Goal: Task Accomplishment & Management: Manage account settings

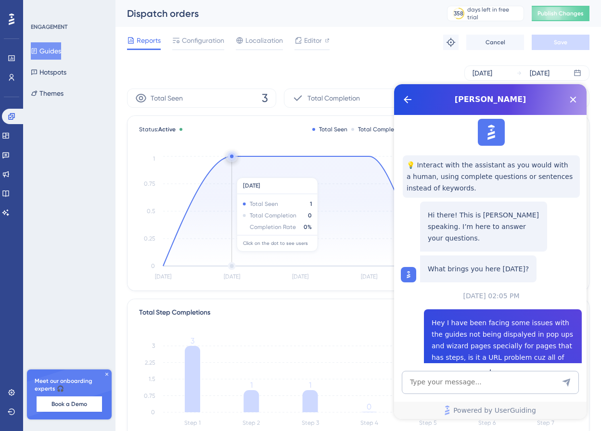
scroll to position [439, 0]
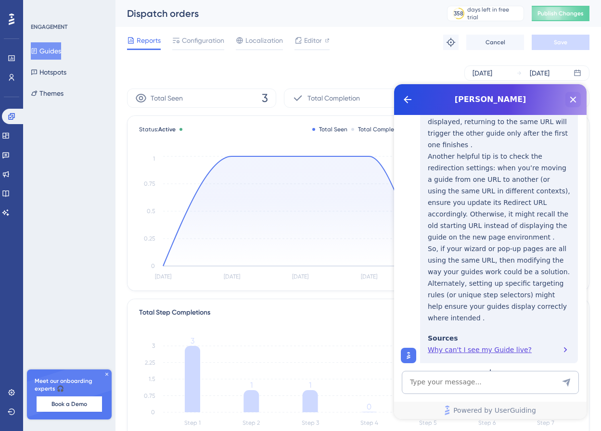
click at [571, 98] on icon "Close Button" at bounding box center [573, 100] width 6 height 6
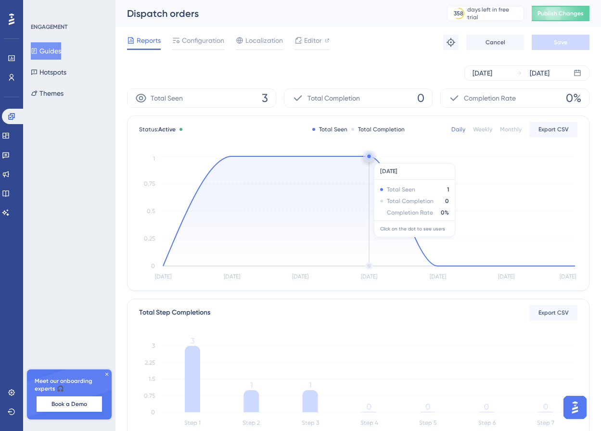
scroll to position [0, 0]
click at [55, 62] on div "Guides Hotspots Themes" at bounding box center [70, 72] width 78 height 60
click at [56, 70] on button "Hotspots" at bounding box center [49, 71] width 36 height 17
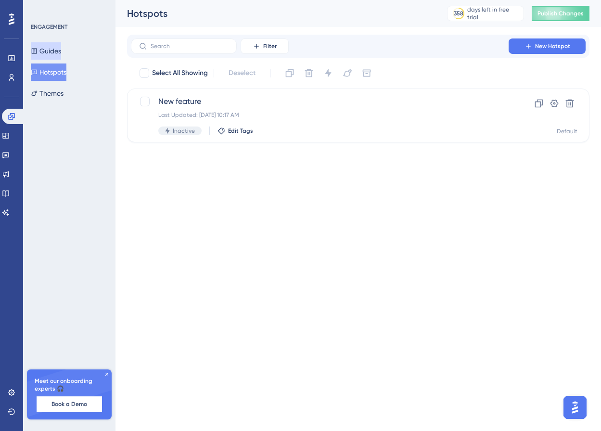
click at [53, 56] on button "Guides" at bounding box center [46, 50] width 30 height 17
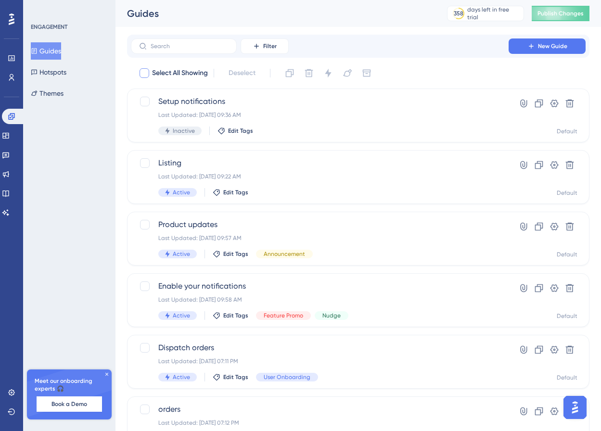
click at [146, 76] on div at bounding box center [144, 73] width 10 height 10
checkbox input "true"
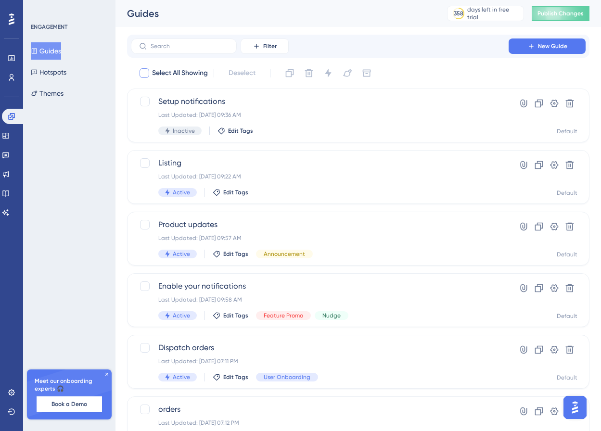
checkbox input "true"
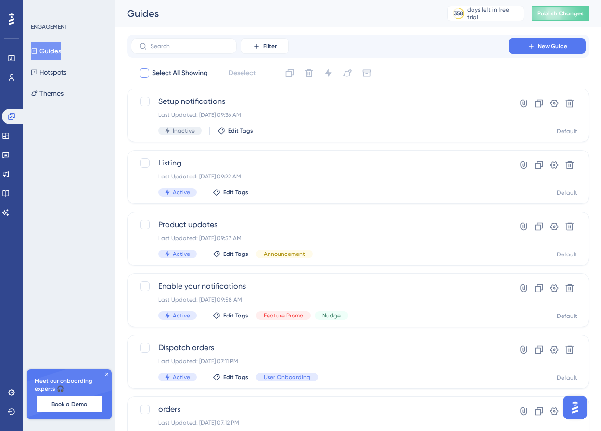
checkbox input "true"
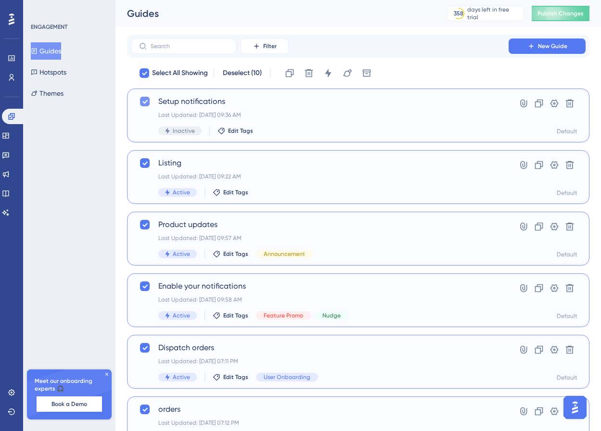
click at [143, 102] on icon at bounding box center [144, 102] width 5 height 4
checkbox input "false"
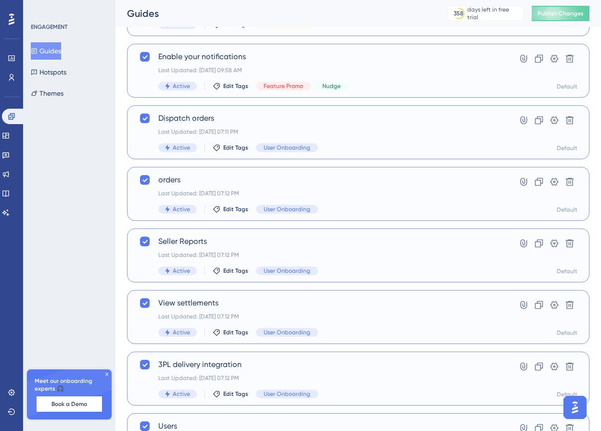
scroll to position [315, 0]
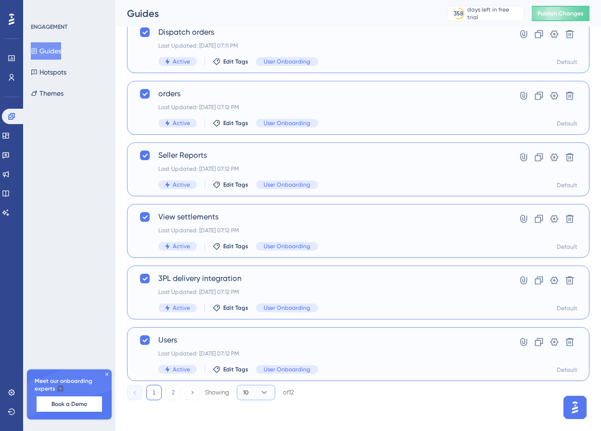
click at [258, 389] on button "10" at bounding box center [256, 392] width 38 height 15
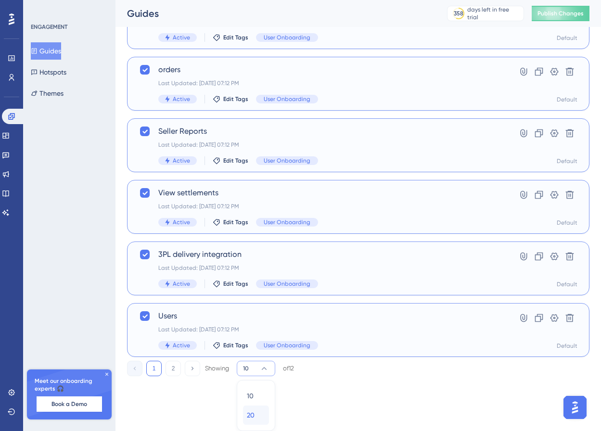
click at [256, 412] on div "20 20" at bounding box center [256, 414] width 18 height 19
checkbox input "false"
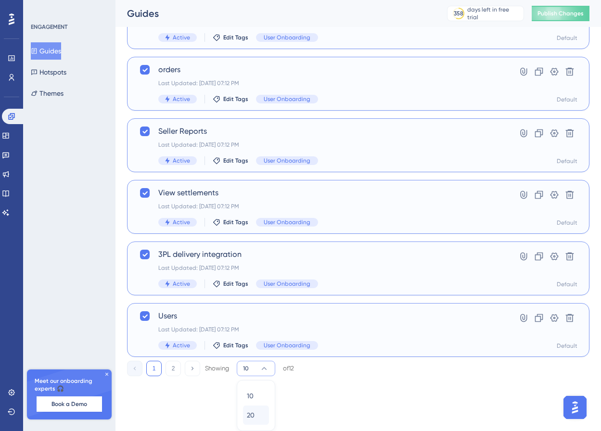
checkbox input "false"
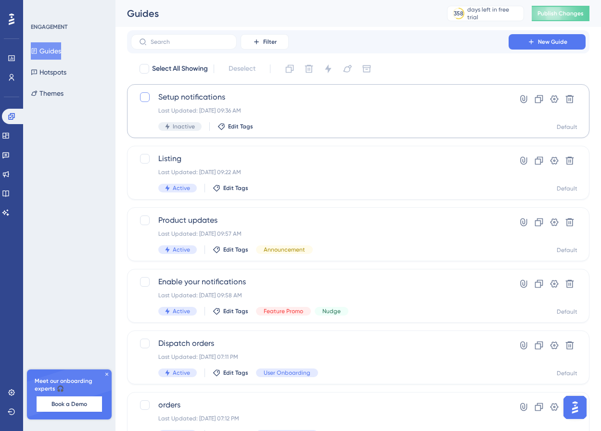
scroll to position [0, 0]
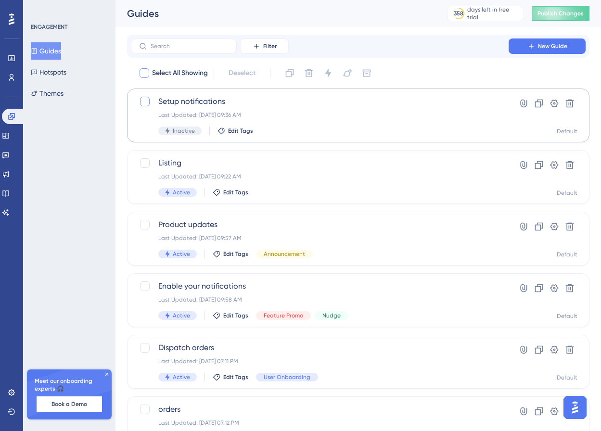
click at [142, 69] on div at bounding box center [144, 73] width 10 height 10
checkbox input "true"
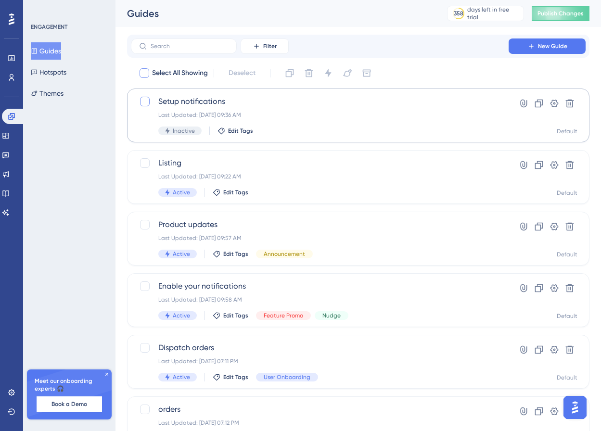
checkbox input "true"
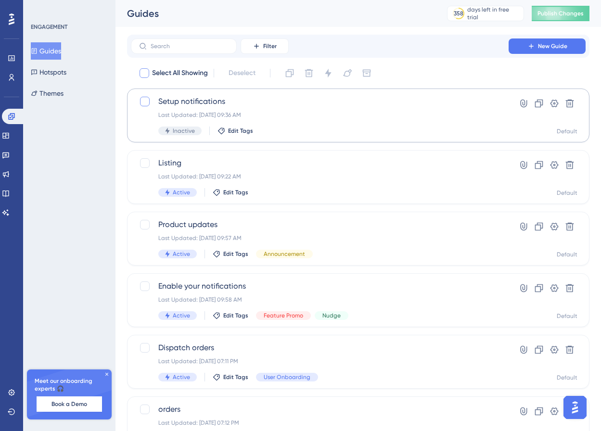
checkbox input "true"
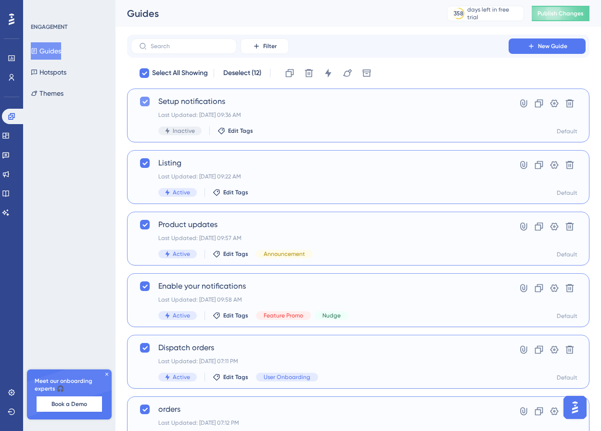
click at [146, 106] on div at bounding box center [145, 102] width 10 height 10
checkbox input "false"
click at [326, 79] on button at bounding box center [327, 72] width 15 height 15
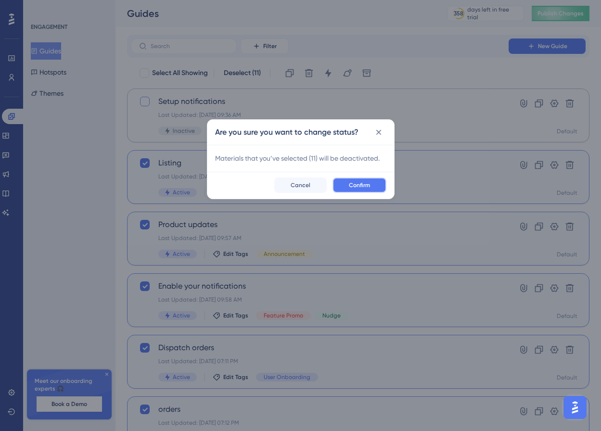
click at [353, 187] on span "Confirm" at bounding box center [359, 185] width 21 height 8
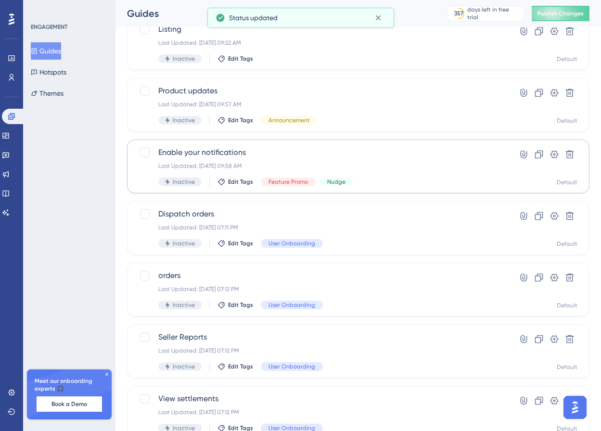
scroll to position [315, 0]
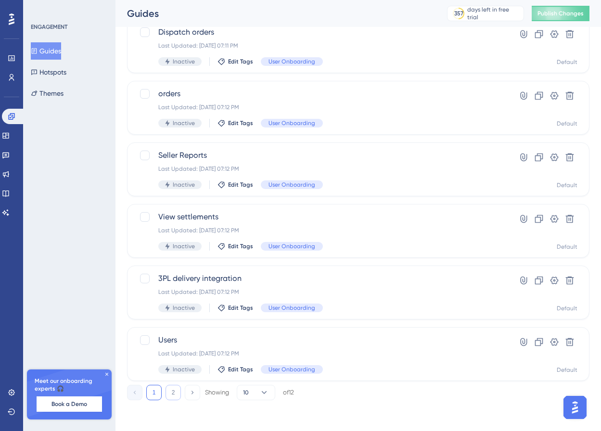
click at [170, 391] on button "2" at bounding box center [172, 392] width 15 height 15
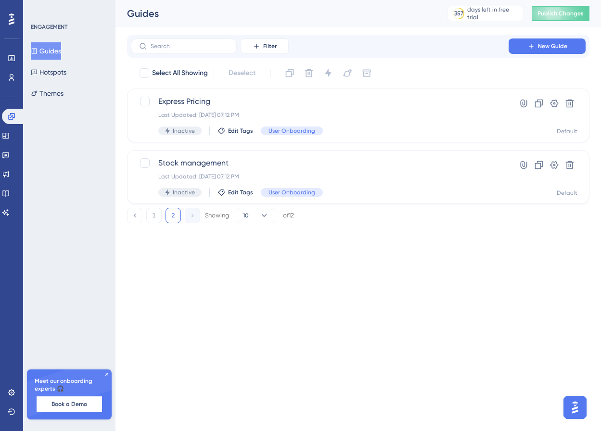
scroll to position [0, 0]
click at [66, 67] on button "Hotspots" at bounding box center [49, 71] width 36 height 17
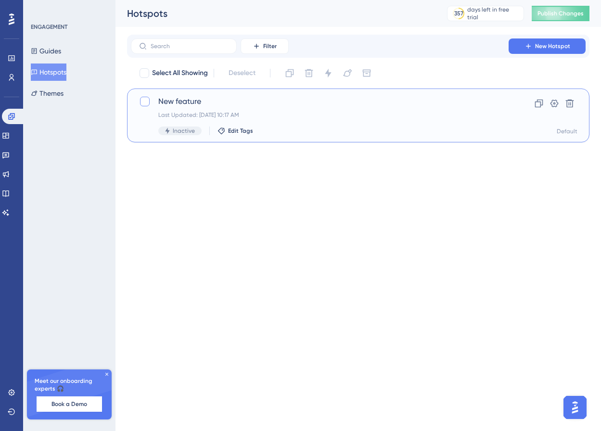
click at [145, 103] on div at bounding box center [145, 102] width 10 height 10
checkbox input "true"
click at [145, 103] on icon at bounding box center [145, 102] width 6 height 8
checkbox input "false"
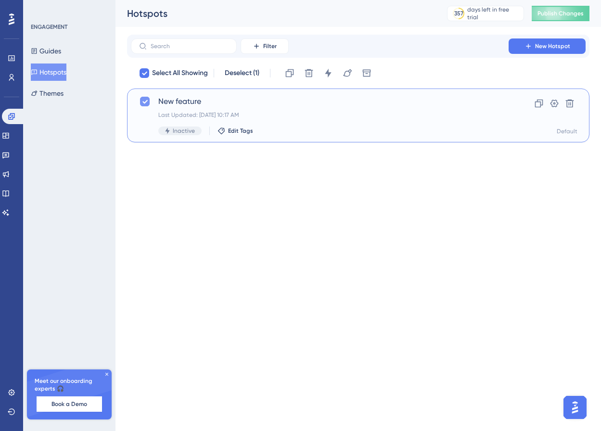
checkbox input "false"
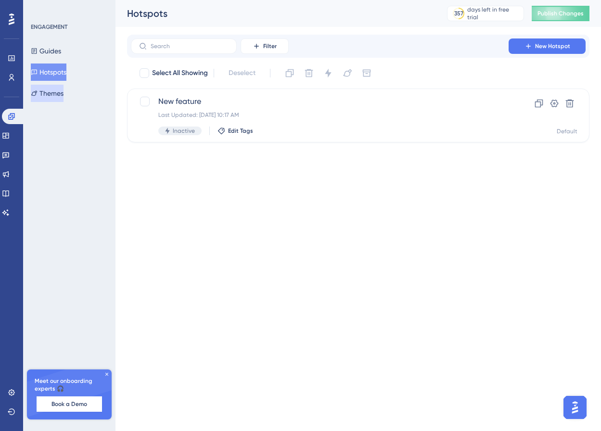
click at [63, 93] on button "Themes" at bounding box center [47, 93] width 33 height 17
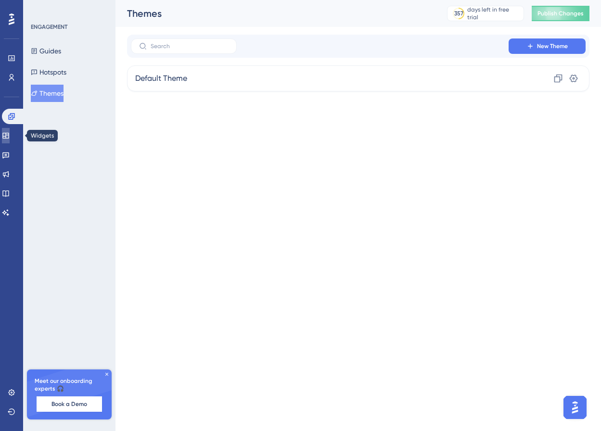
click at [10, 135] on link at bounding box center [6, 135] width 8 height 15
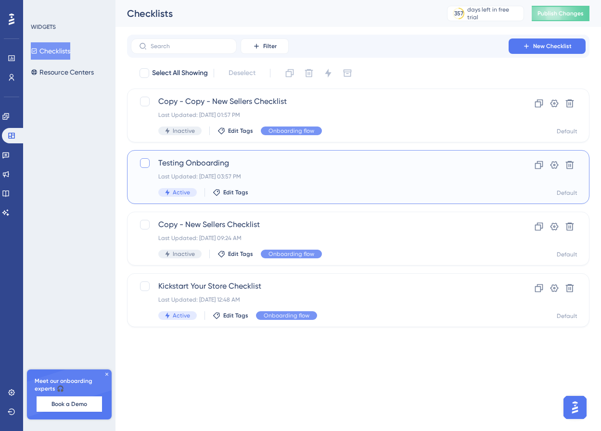
click at [145, 163] on div at bounding box center [145, 163] width 10 height 10
checkbox input "true"
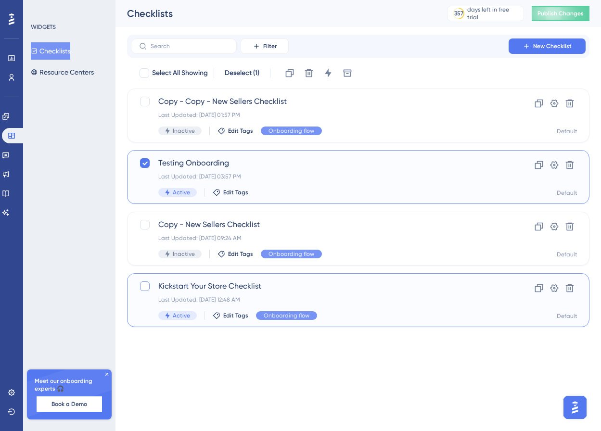
click at [148, 283] on div at bounding box center [145, 286] width 10 height 10
checkbox input "true"
click at [328, 69] on icon at bounding box center [328, 73] width 10 height 10
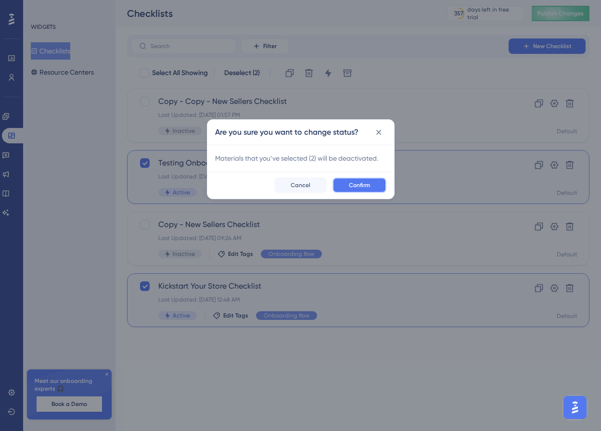
click at [347, 183] on button "Confirm" at bounding box center [359, 184] width 54 height 15
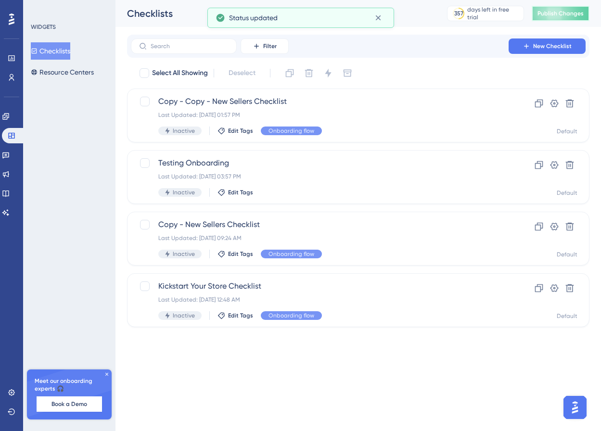
click at [548, 13] on span "Publish Changes" at bounding box center [560, 14] width 46 height 8
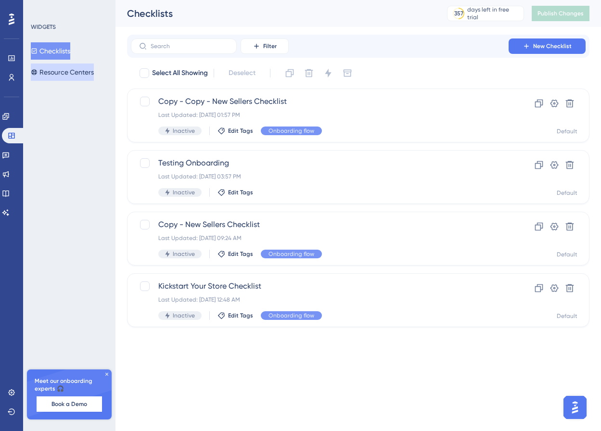
click at [71, 68] on button "Resource Centers" at bounding box center [62, 71] width 63 height 17
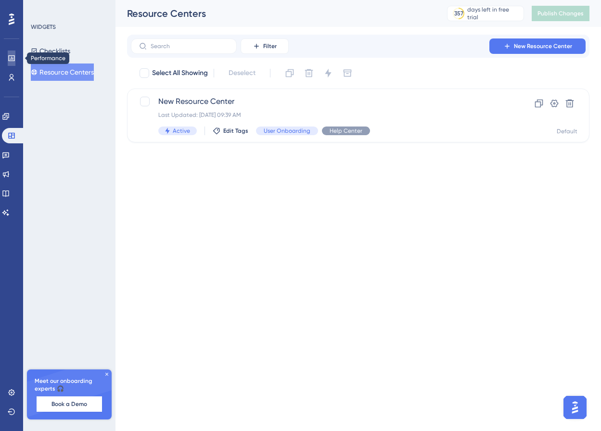
click at [11, 60] on icon at bounding box center [12, 58] width 8 height 8
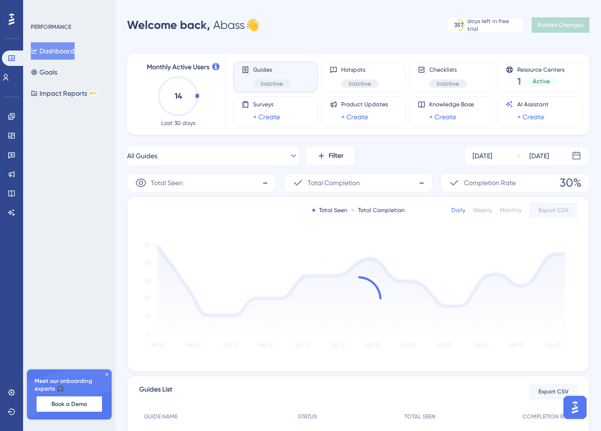
click at [11, 68] on div "Performance Users" at bounding box center [11, 67] width 19 height 35
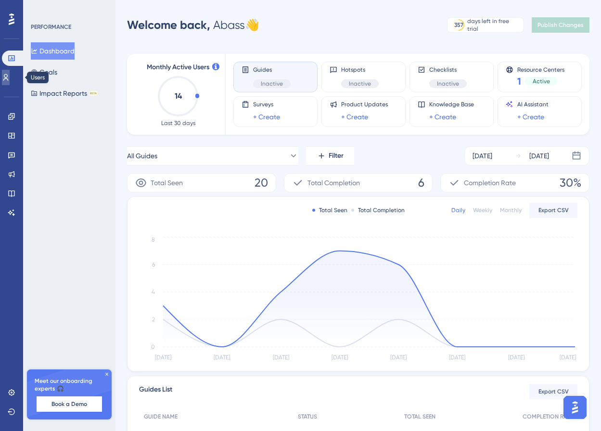
click at [10, 75] on icon at bounding box center [6, 78] width 8 height 8
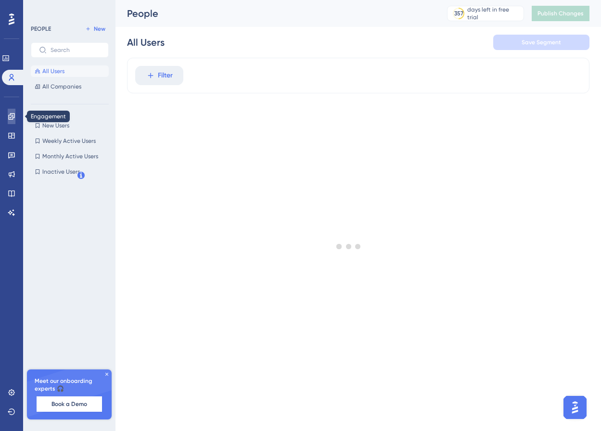
click at [11, 117] on icon at bounding box center [12, 117] width 8 height 8
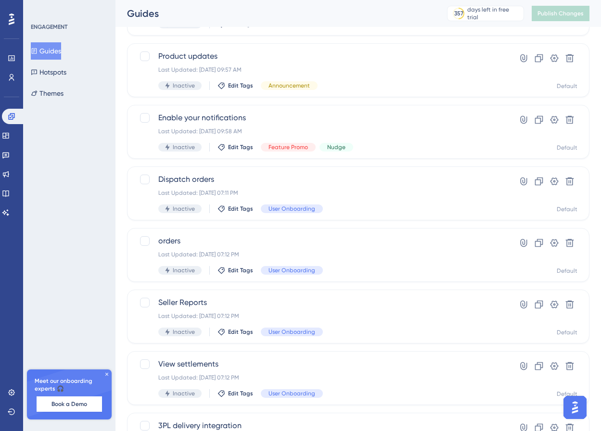
scroll to position [30, 0]
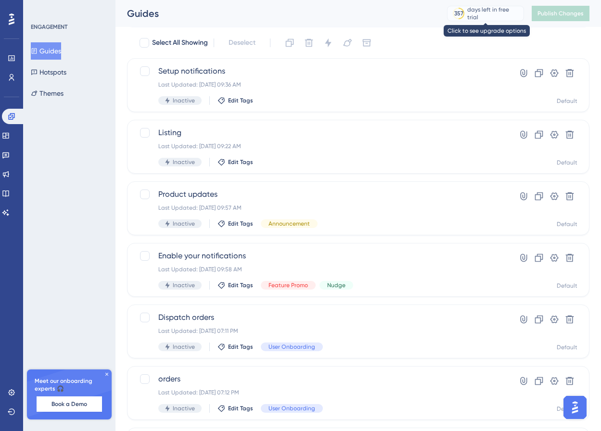
click at [474, 12] on div "days left in free trial" at bounding box center [493, 13] width 53 height 15
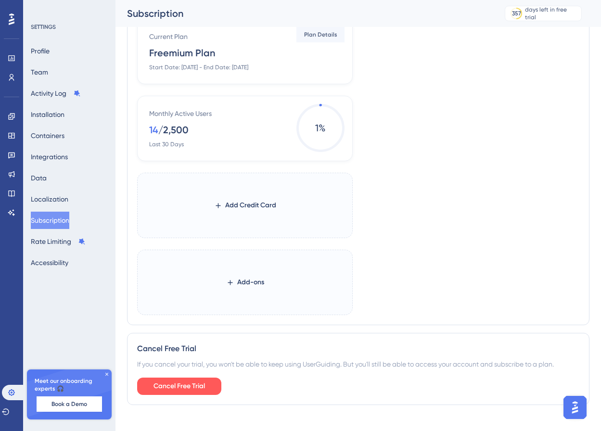
scroll to position [498, 0]
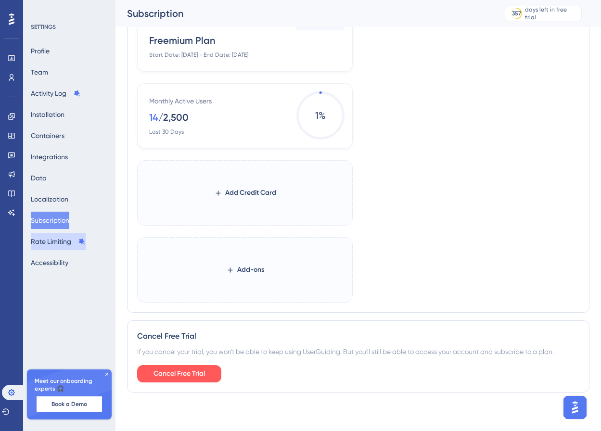
click at [49, 248] on button "Rate Limiting" at bounding box center [58, 241] width 55 height 17
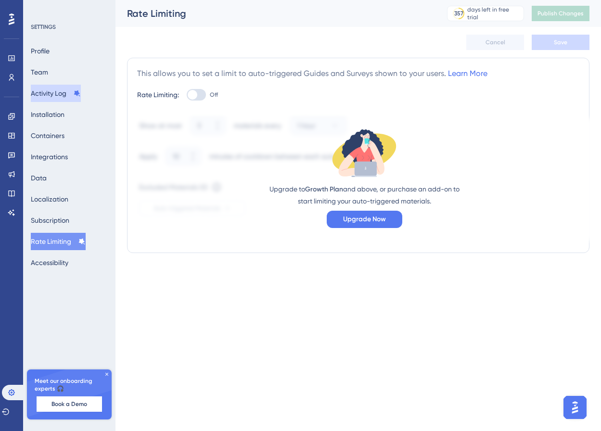
click at [64, 94] on button "Activity Log" at bounding box center [56, 93] width 50 height 17
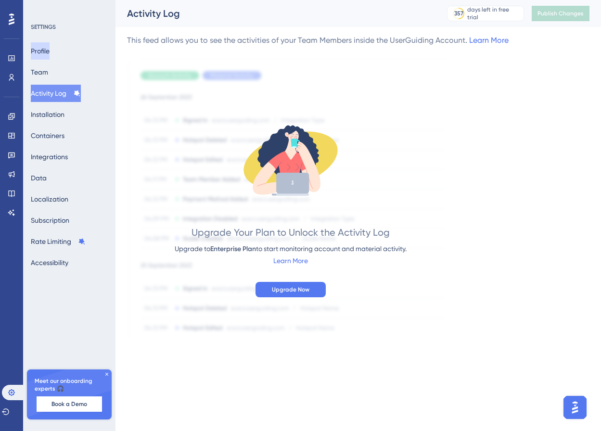
click at [49, 54] on button "Profile" at bounding box center [40, 50] width 19 height 17
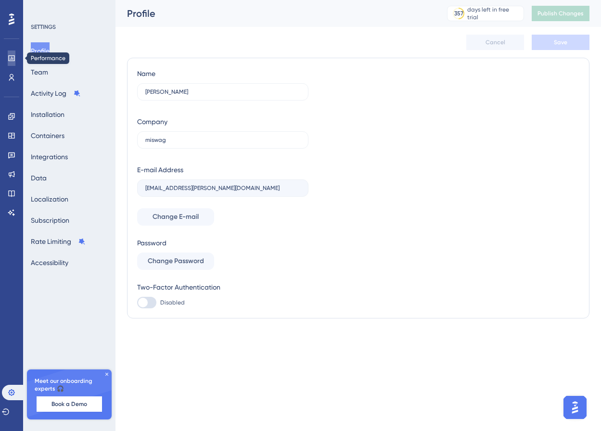
click at [14, 60] on icon at bounding box center [11, 58] width 6 height 6
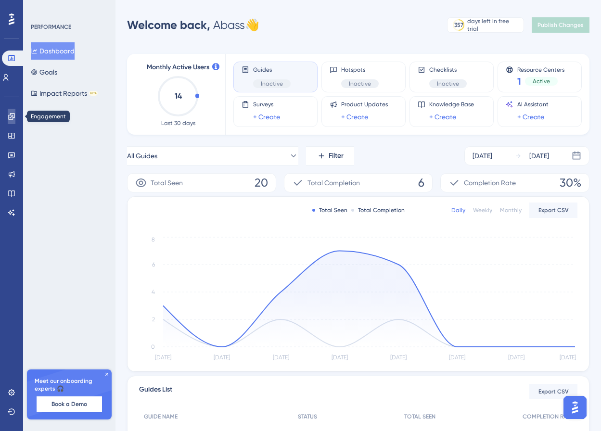
click at [13, 119] on icon at bounding box center [11, 116] width 6 height 6
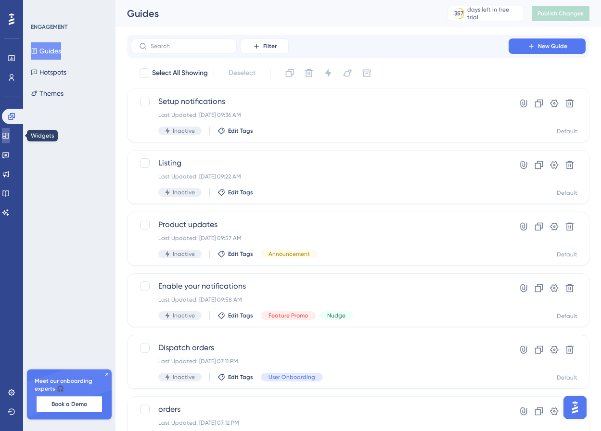
click at [10, 142] on link at bounding box center [6, 135] width 8 height 15
